Goal: Check status: Check status

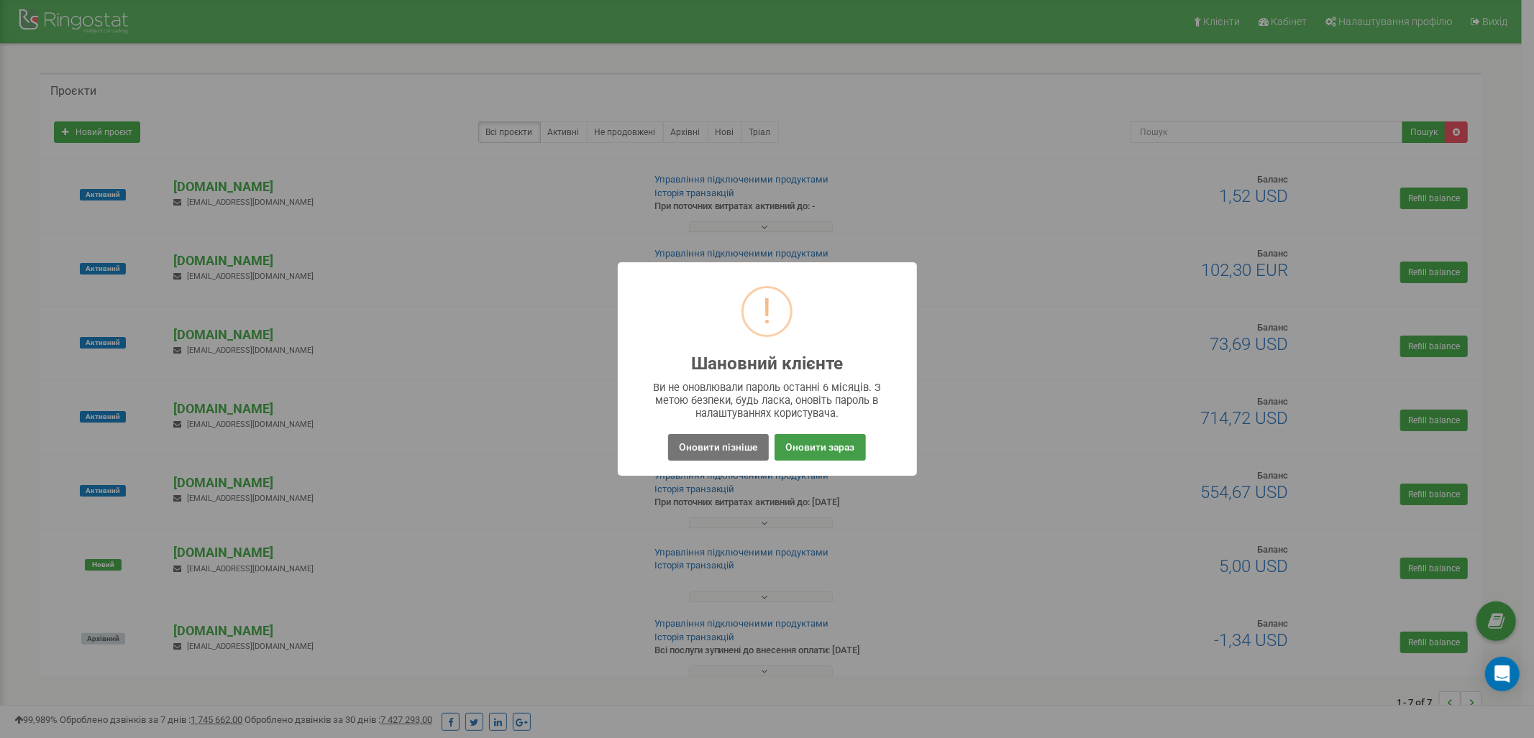
click at [811, 442] on button "Оновити зараз" at bounding box center [819, 447] width 91 height 27
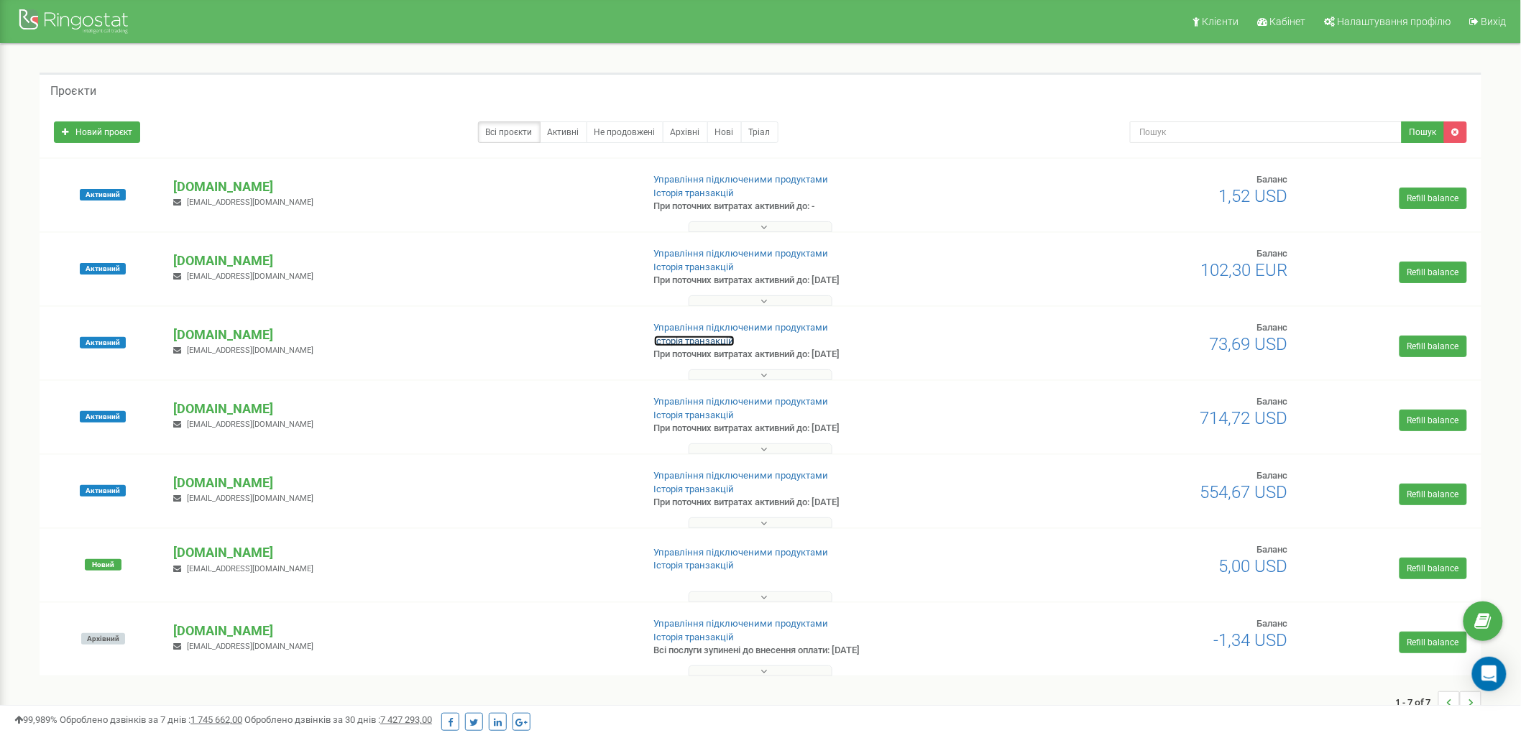
click at [695, 339] on link "Історія транзакцій" at bounding box center [694, 341] width 81 height 11
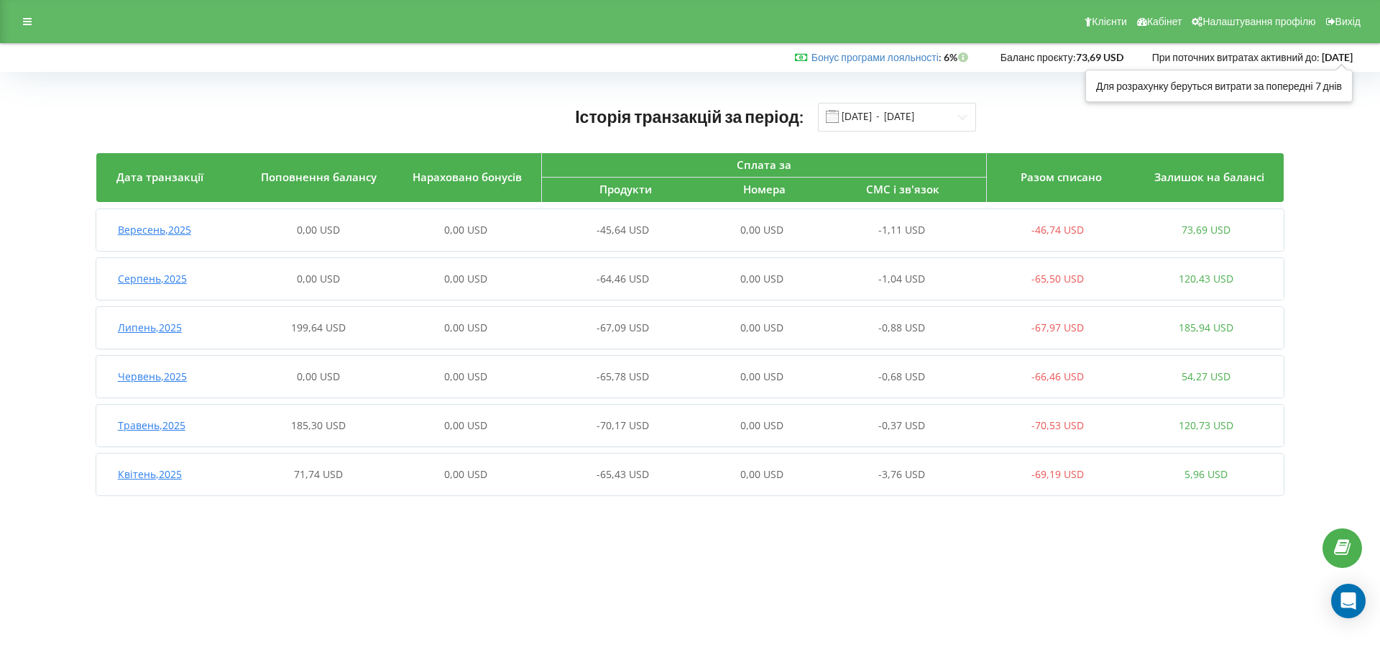
drag, startPoint x: 1362, startPoint y: 57, endPoint x: 1300, endPoint y: 59, distance: 61.9
click at [1300, 59] on div "Бонус програми лояльності : Бонус : 6% 73,69 USD" at bounding box center [686, 57] width 1353 height 14
copy strong "2025-10-26"
